Goal: Check status: Check status

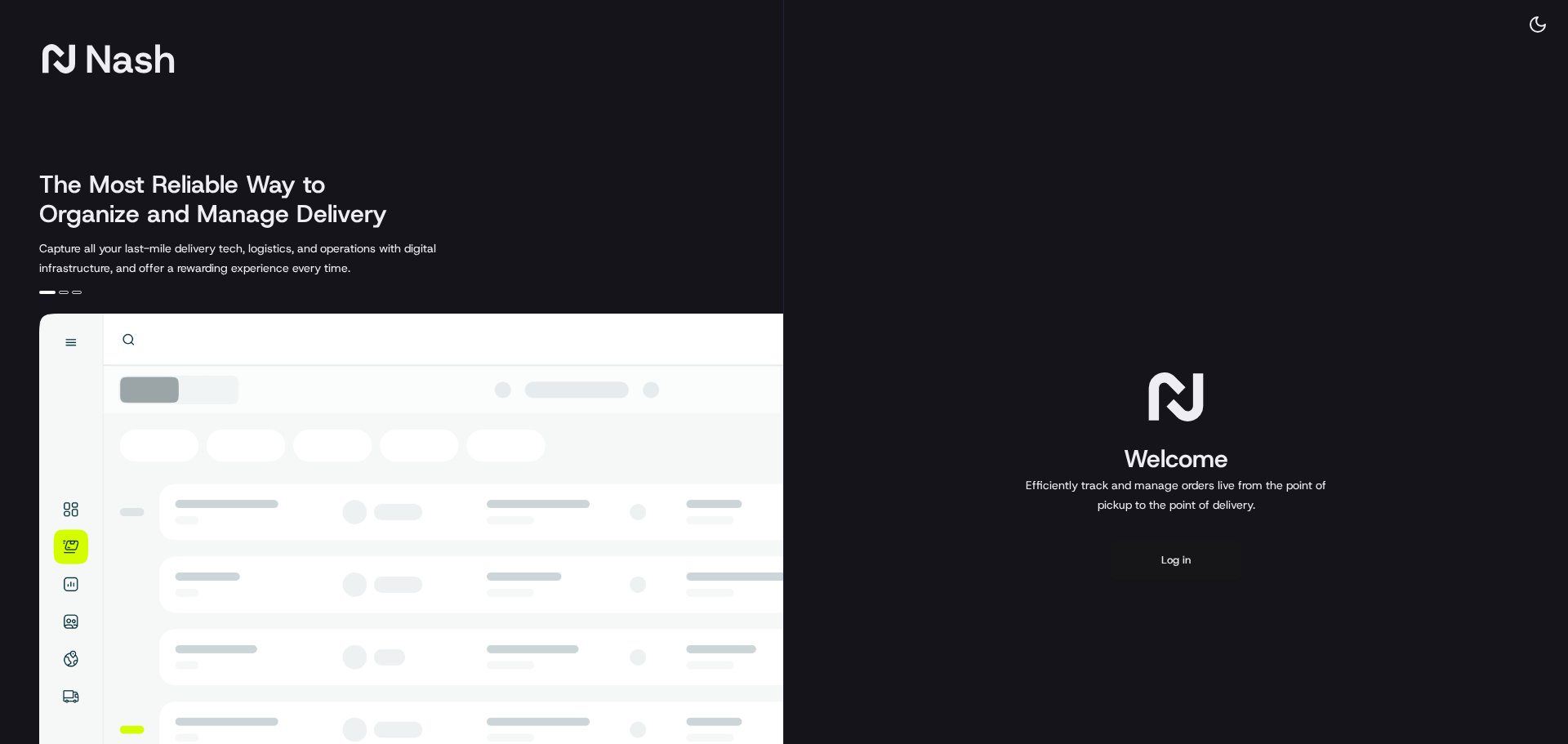
click at [1143, 545] on button "Log in" at bounding box center [1176, 560] width 130 height 39
